Goal: Transaction & Acquisition: Purchase product/service

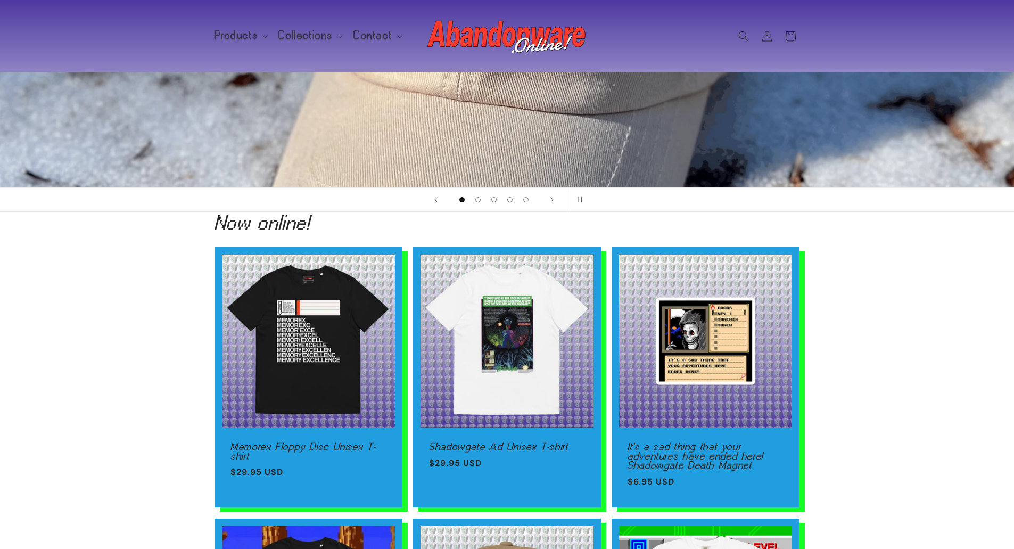
scroll to position [213, 0]
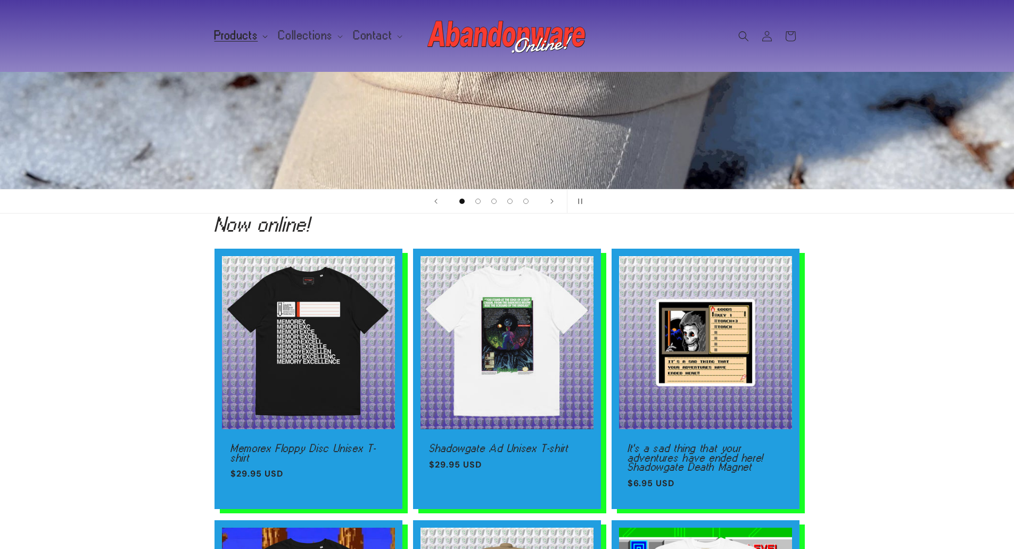
click at [261, 40] on summary "Products" at bounding box center [240, 35] width 64 height 22
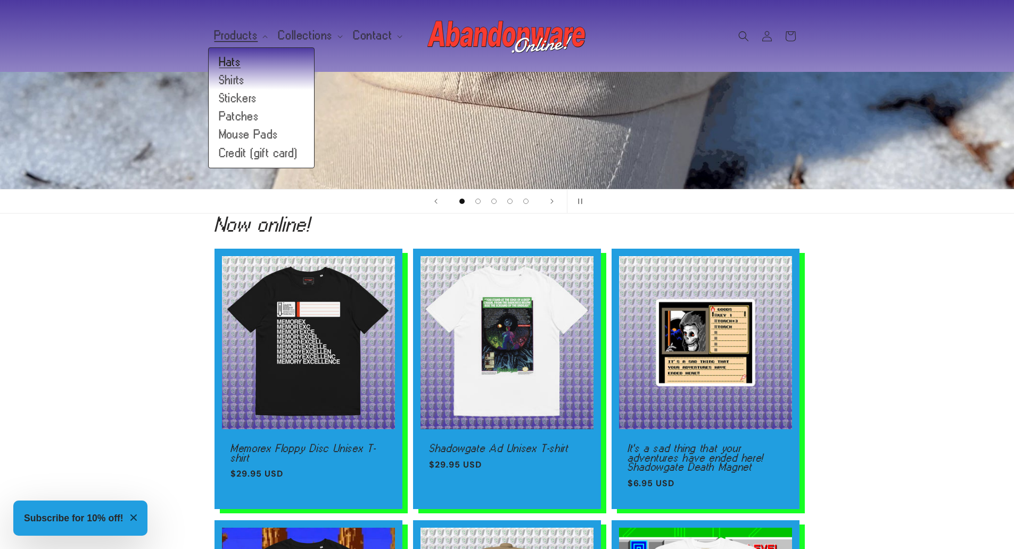
click at [249, 53] on link "Hats" at bounding box center [261, 62] width 105 height 18
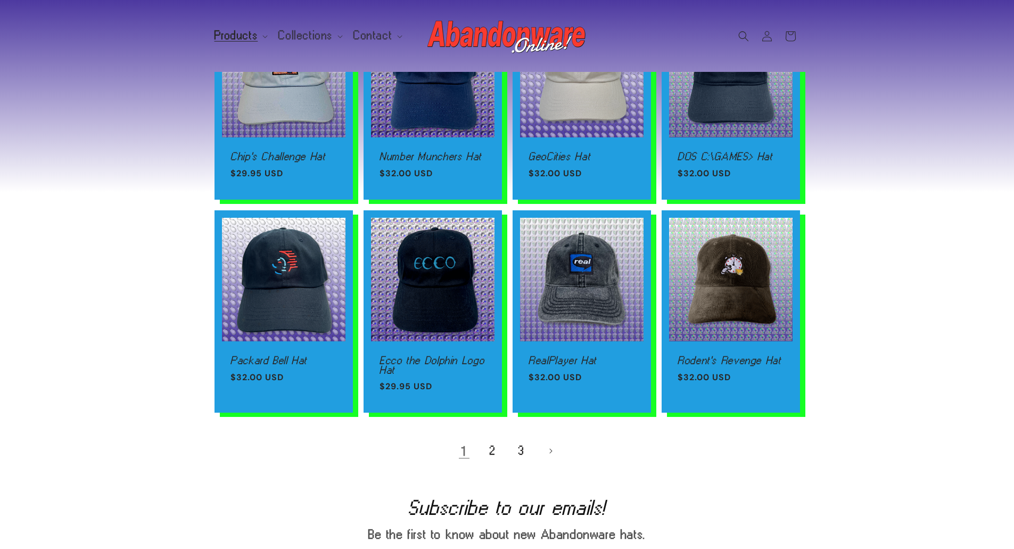
scroll to position [586, 0]
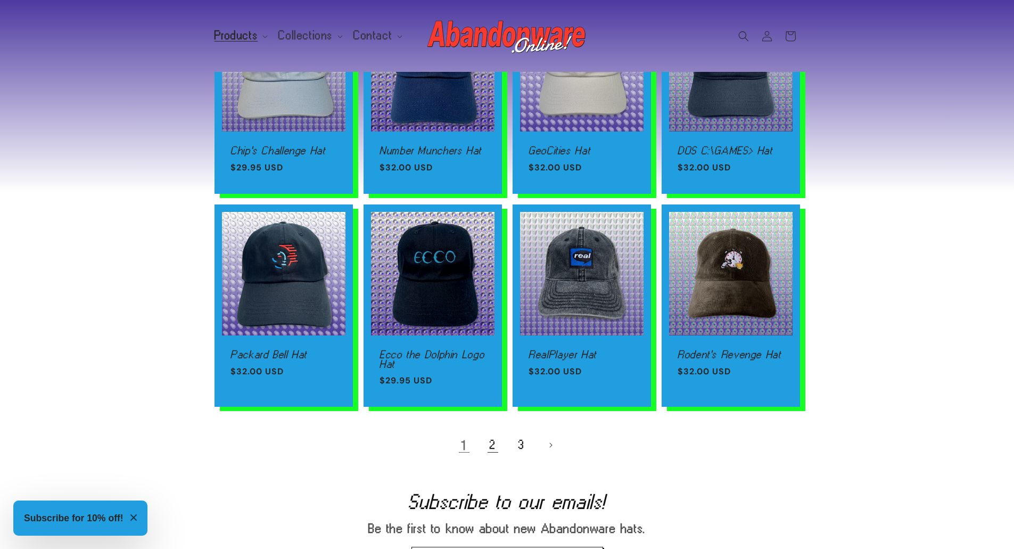
click at [489, 446] on link "2" at bounding box center [492, 444] width 23 height 23
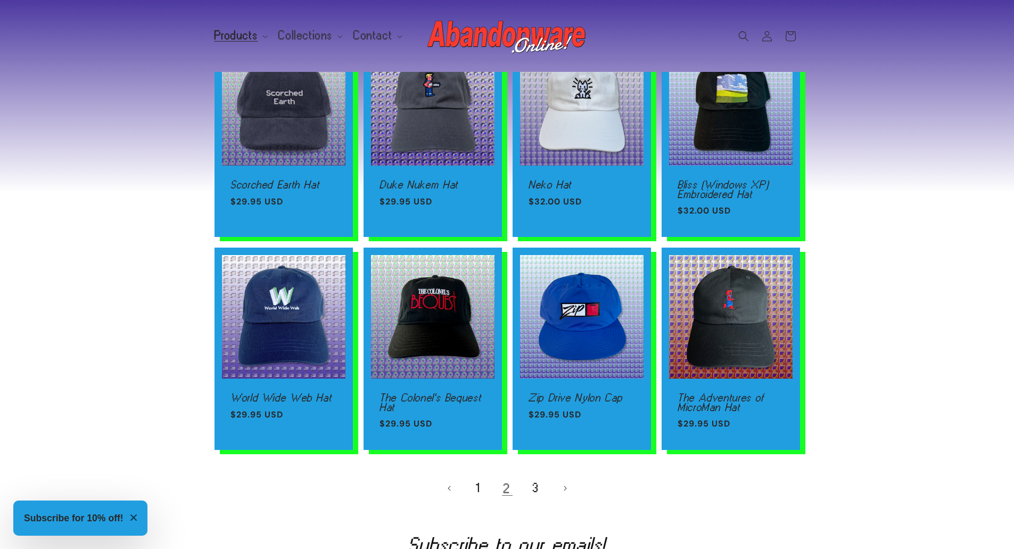
scroll to position [586, 0]
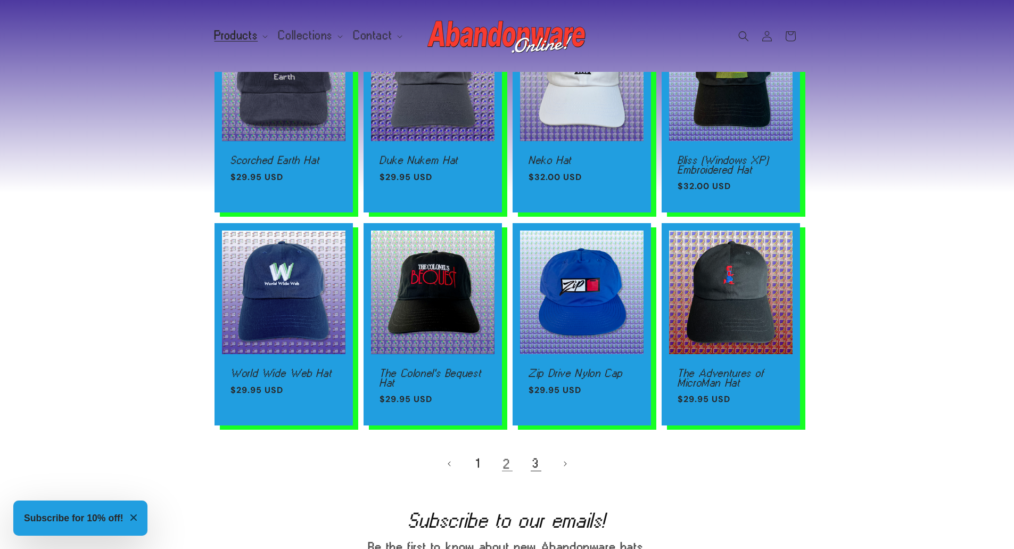
click at [530, 467] on link "3" at bounding box center [535, 463] width 23 height 23
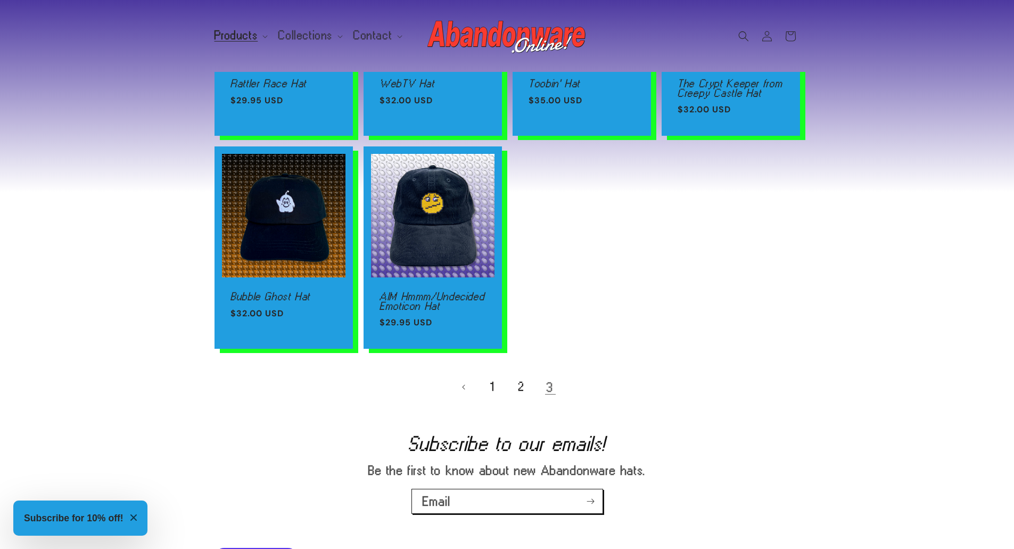
scroll to position [639, 0]
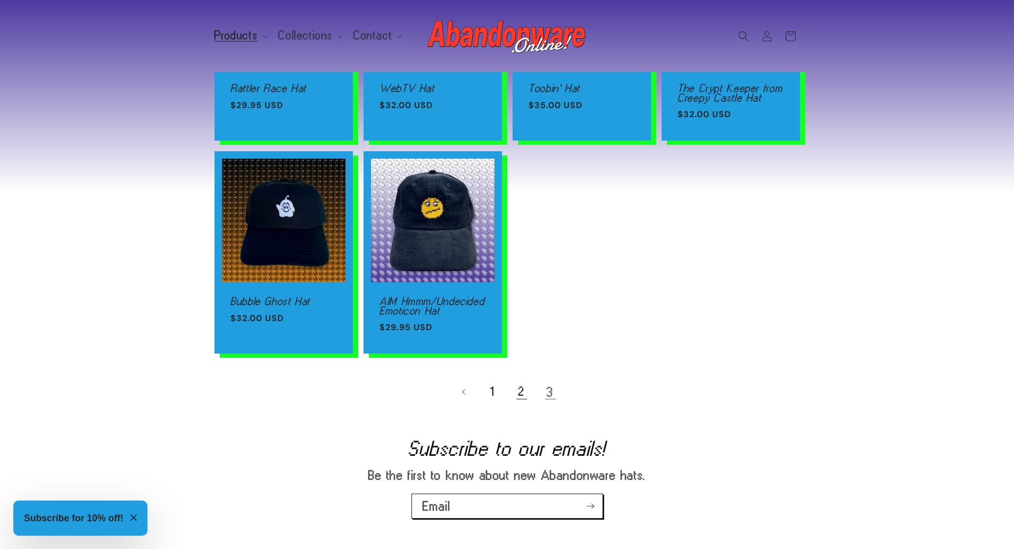
click at [517, 386] on link "2" at bounding box center [521, 391] width 23 height 23
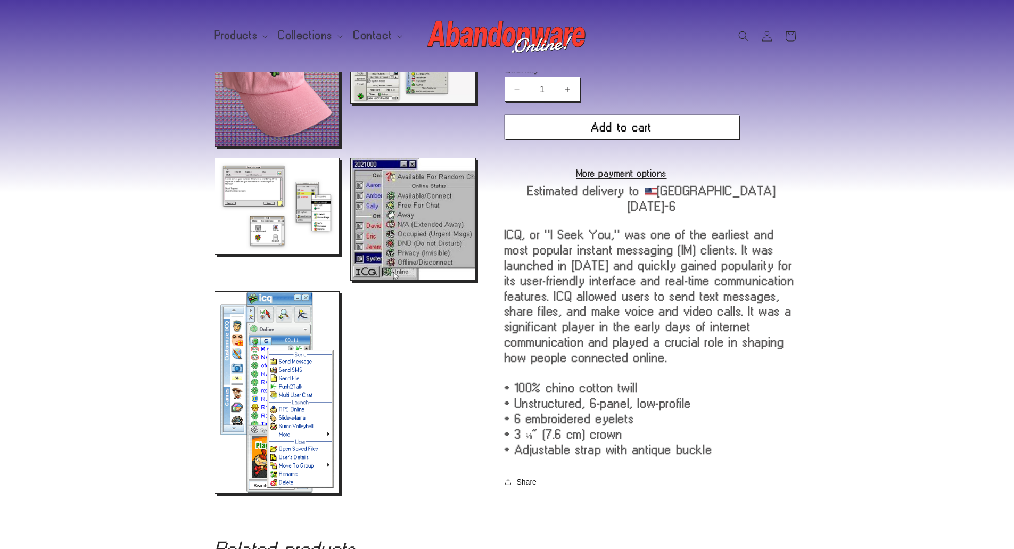
scroll to position [426, 0]
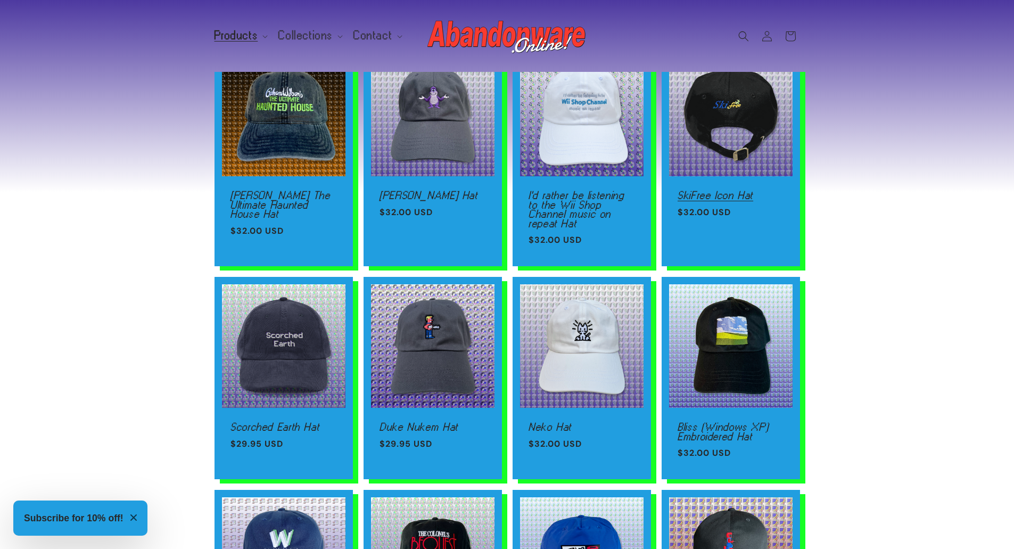
scroll to position [319, 0]
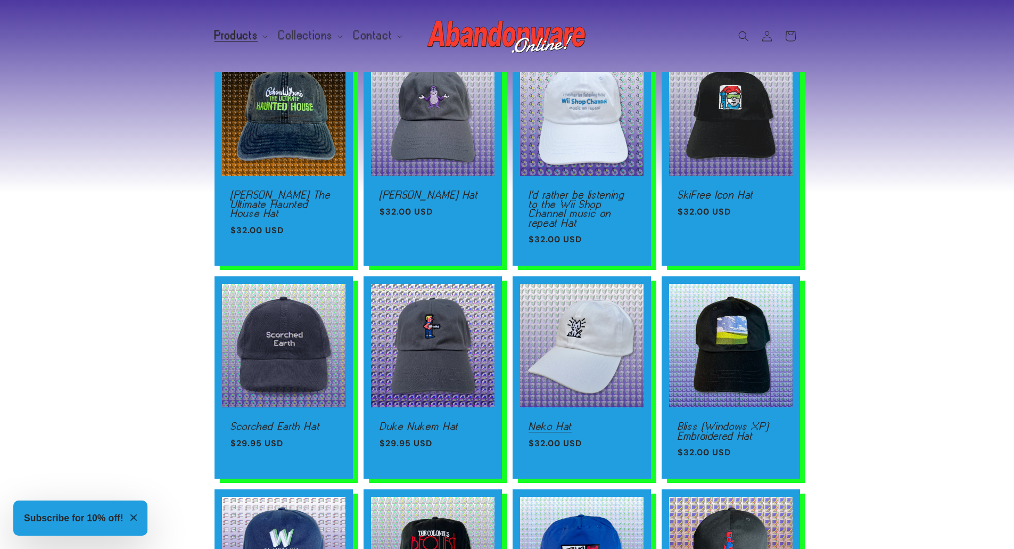
click at [614, 422] on link "Neko Hat" at bounding box center [582, 427] width 106 height 10
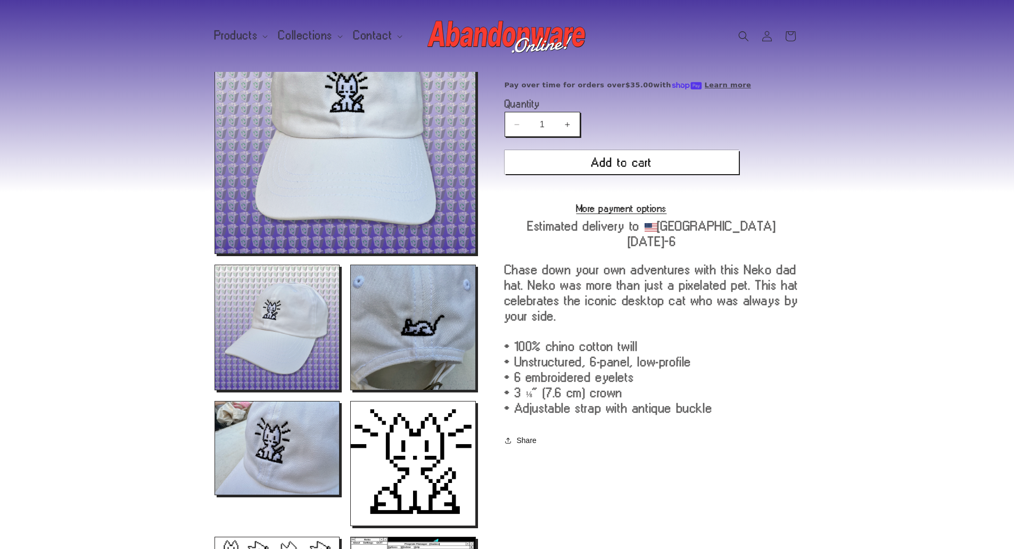
scroll to position [160, 0]
